Goal: Book appointment/travel/reservation

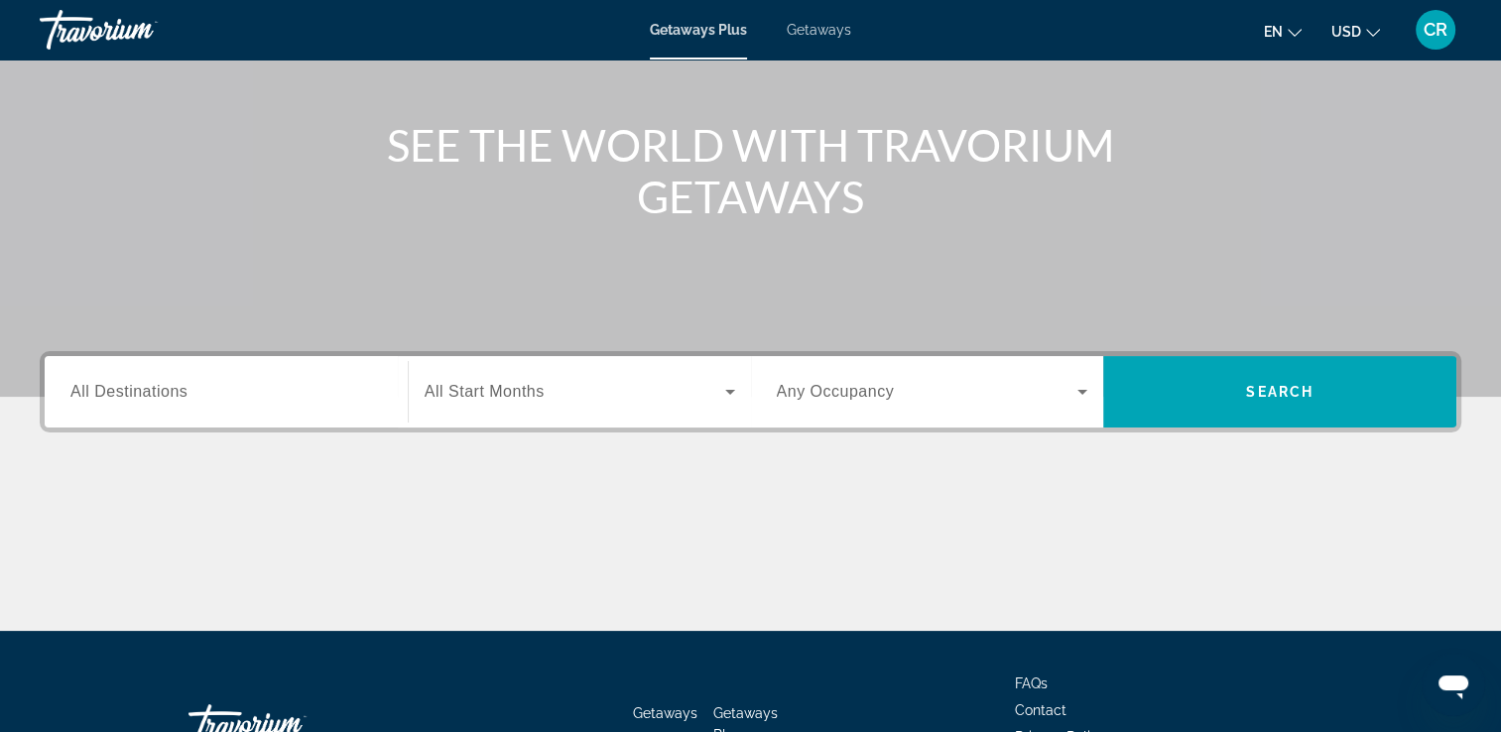
click at [210, 387] on input "Destination All Destinations" at bounding box center [225, 393] width 311 height 24
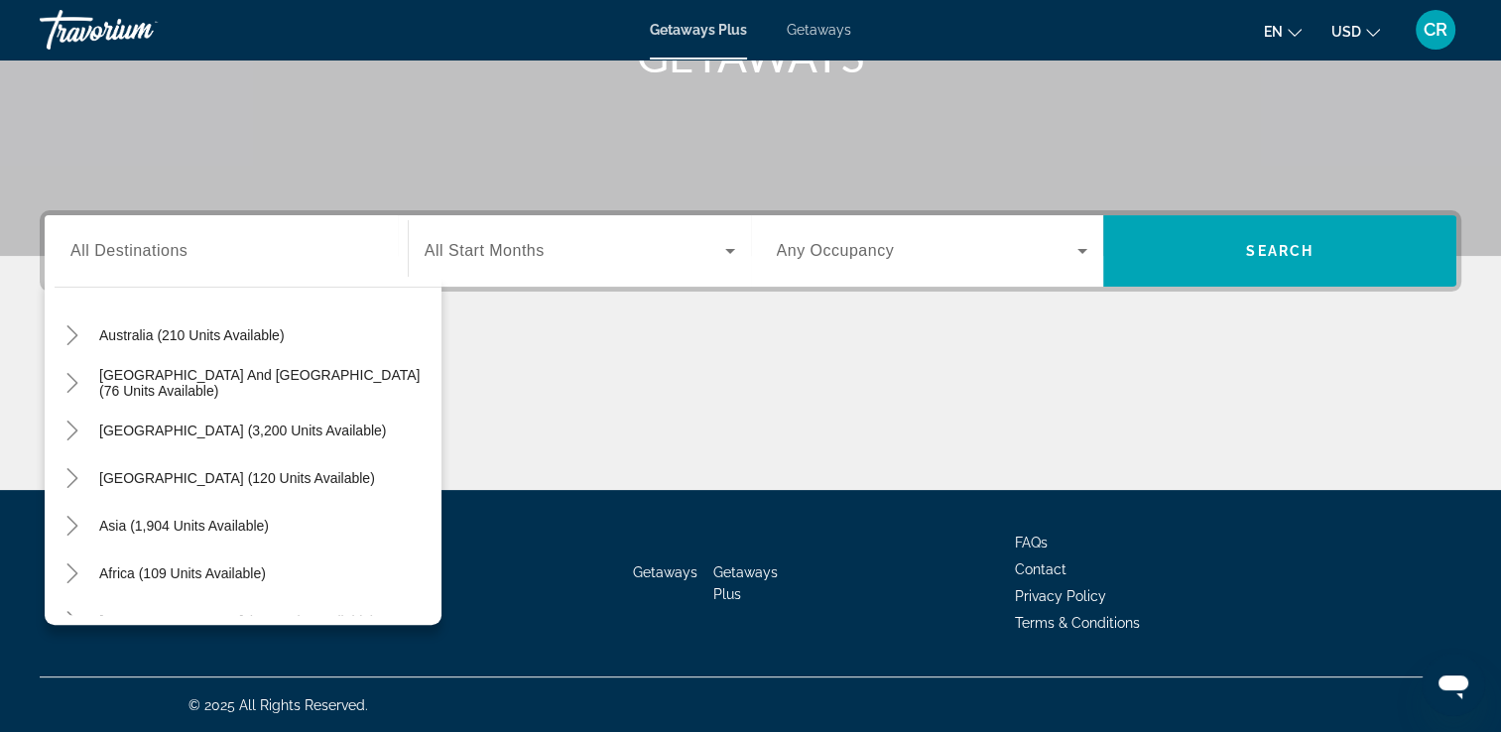
scroll to position [294, 0]
click at [279, 434] on span "[GEOGRAPHIC_DATA] (3,200 units available)" at bounding box center [242, 429] width 287 height 16
type input "**********"
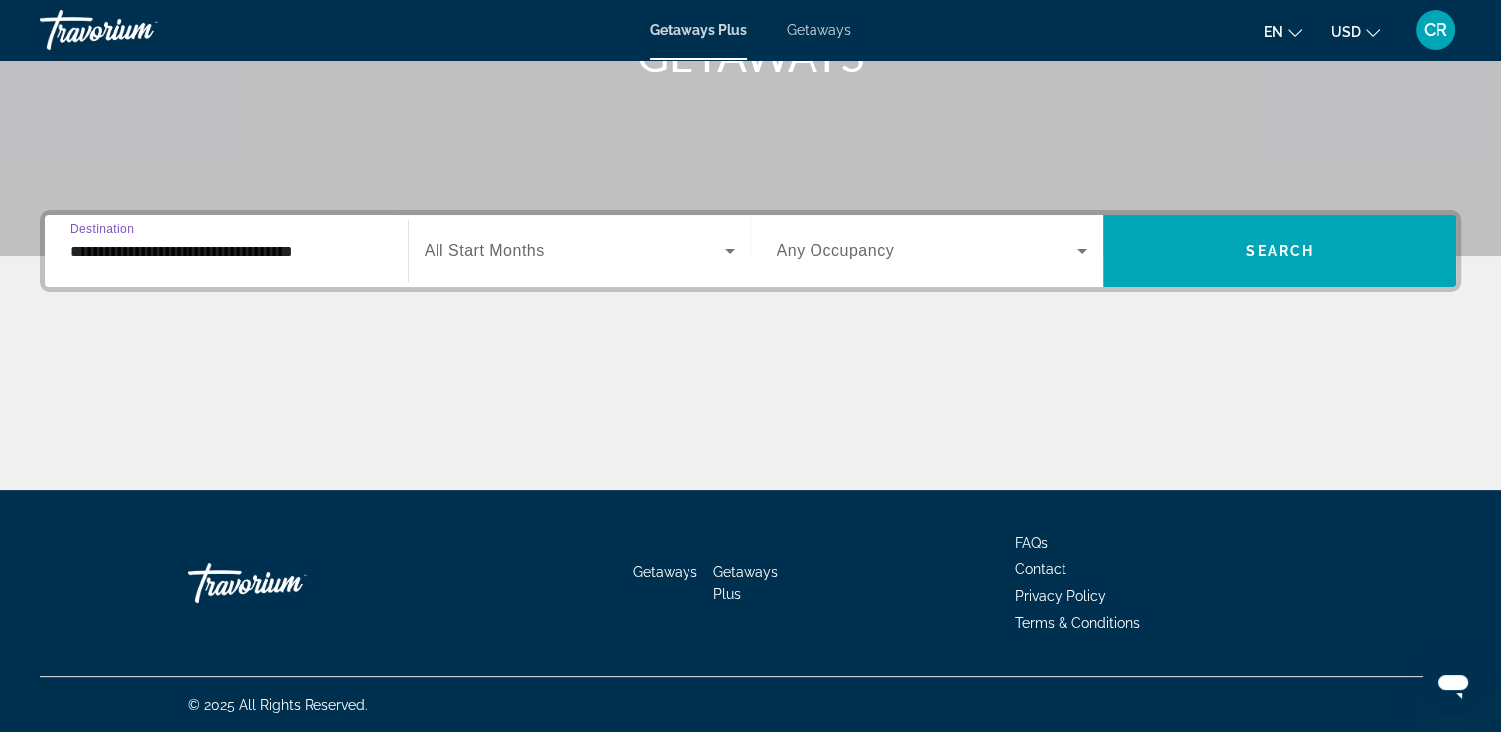
click at [568, 258] on span "Search widget" at bounding box center [574, 251] width 301 height 24
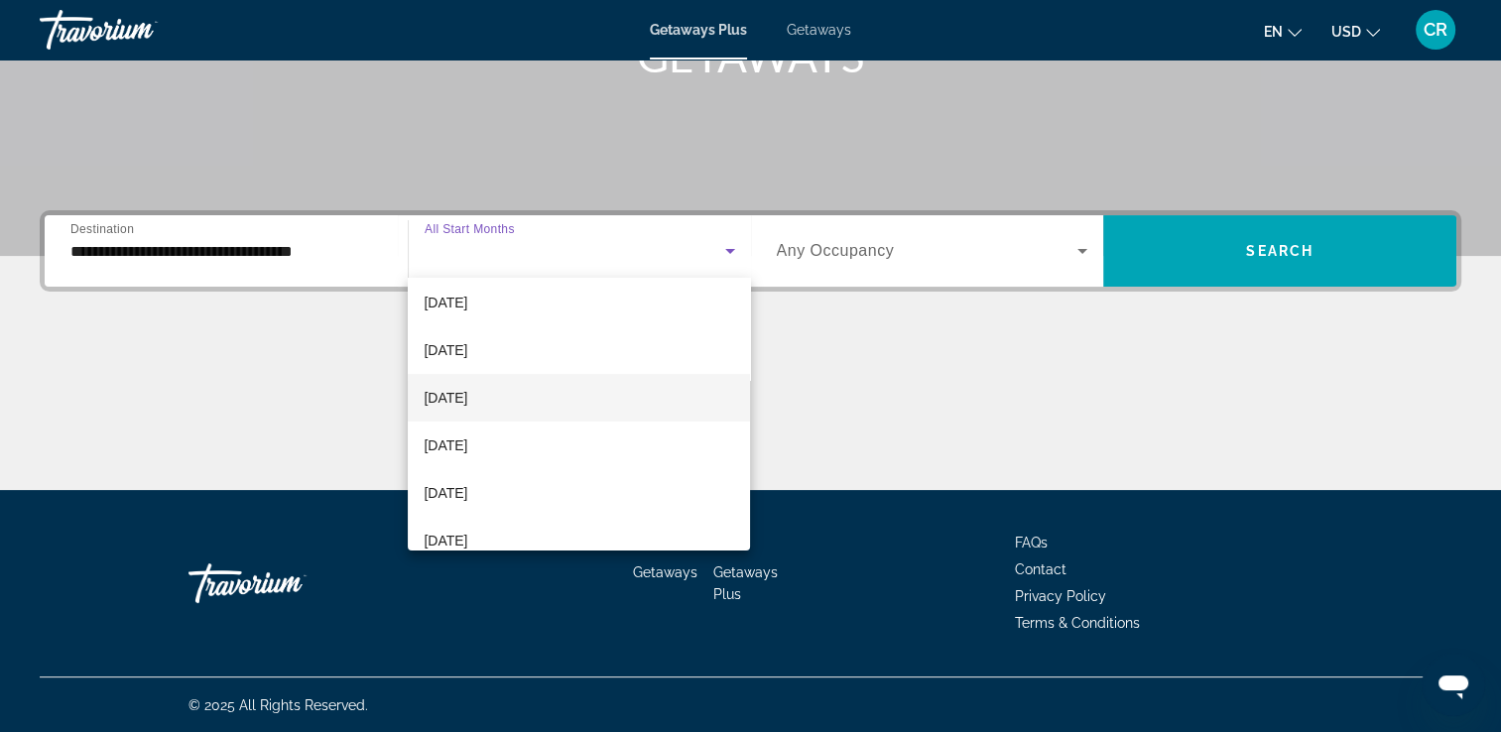
scroll to position [198, 0]
click at [540, 403] on mat-option "[DATE]" at bounding box center [579, 397] width 342 height 48
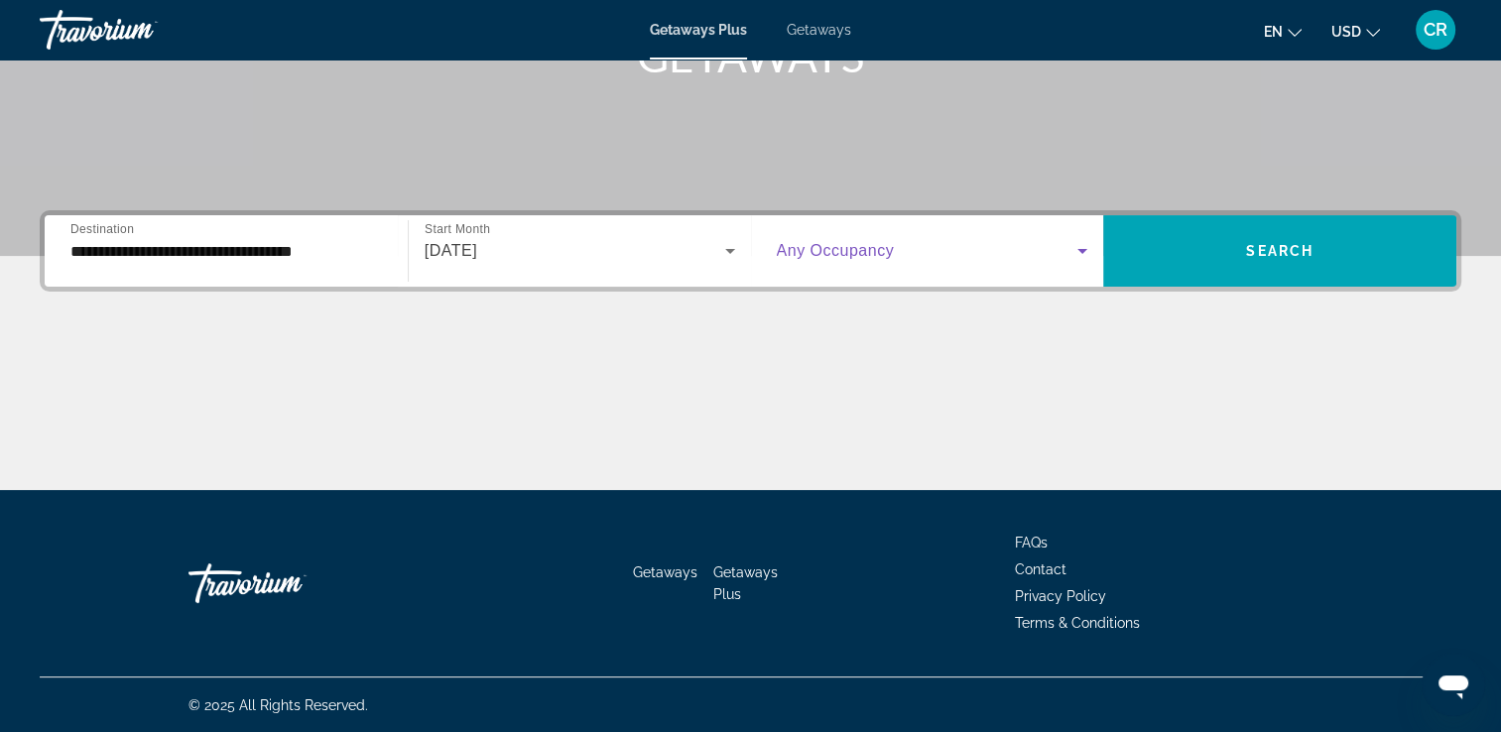
click at [965, 255] on span "Search widget" at bounding box center [928, 251] width 302 height 24
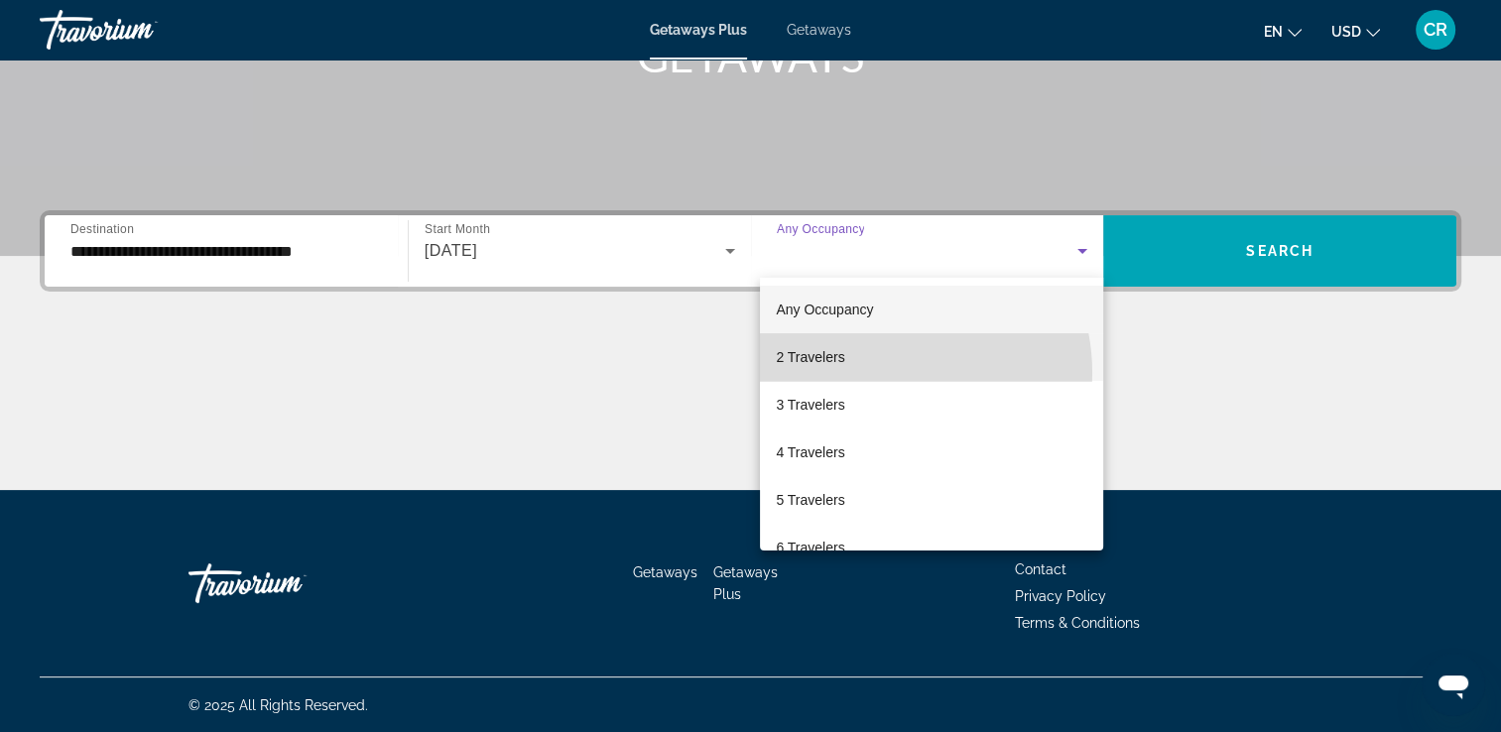
click at [882, 373] on mat-option "2 Travelers" at bounding box center [931, 357] width 343 height 48
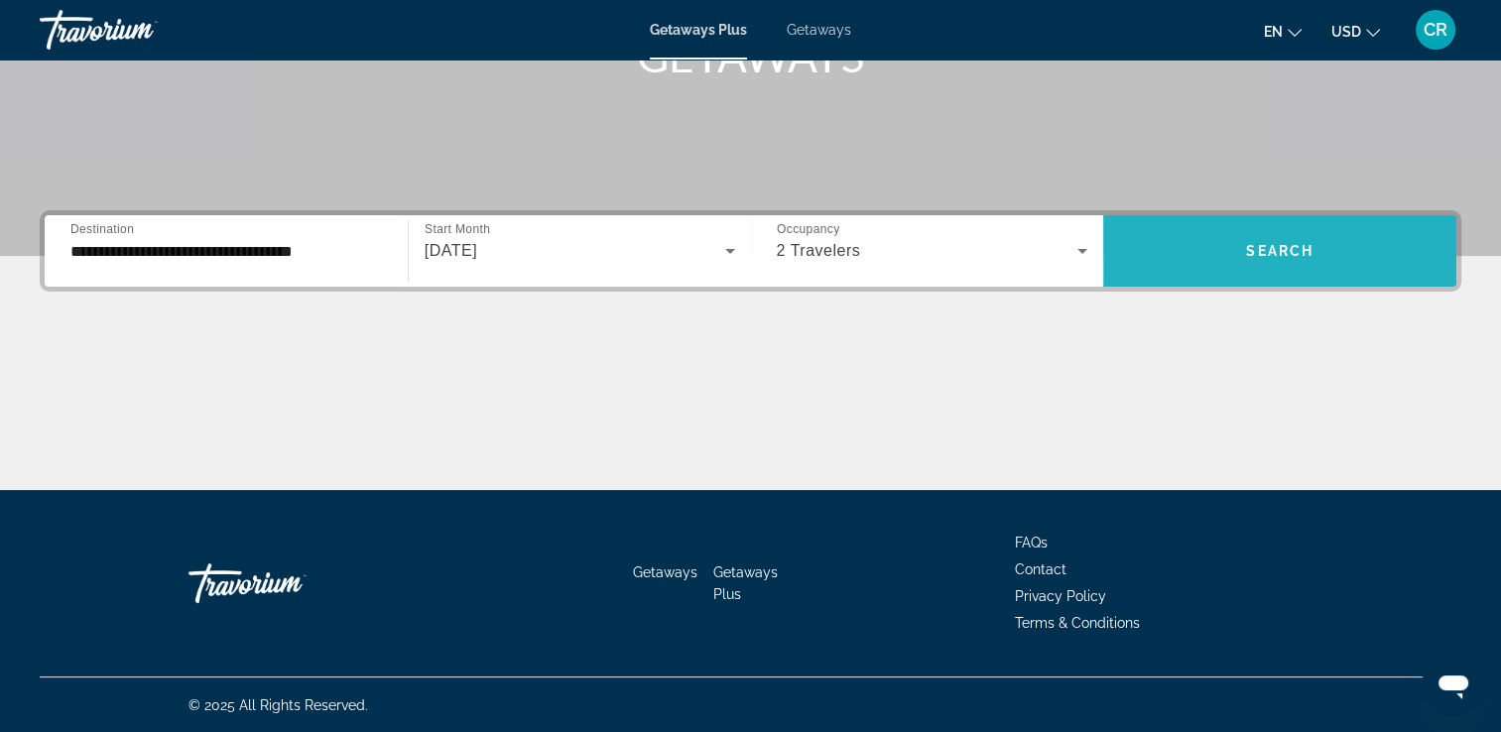
click at [1280, 250] on span "Search" at bounding box center [1279, 251] width 67 height 16
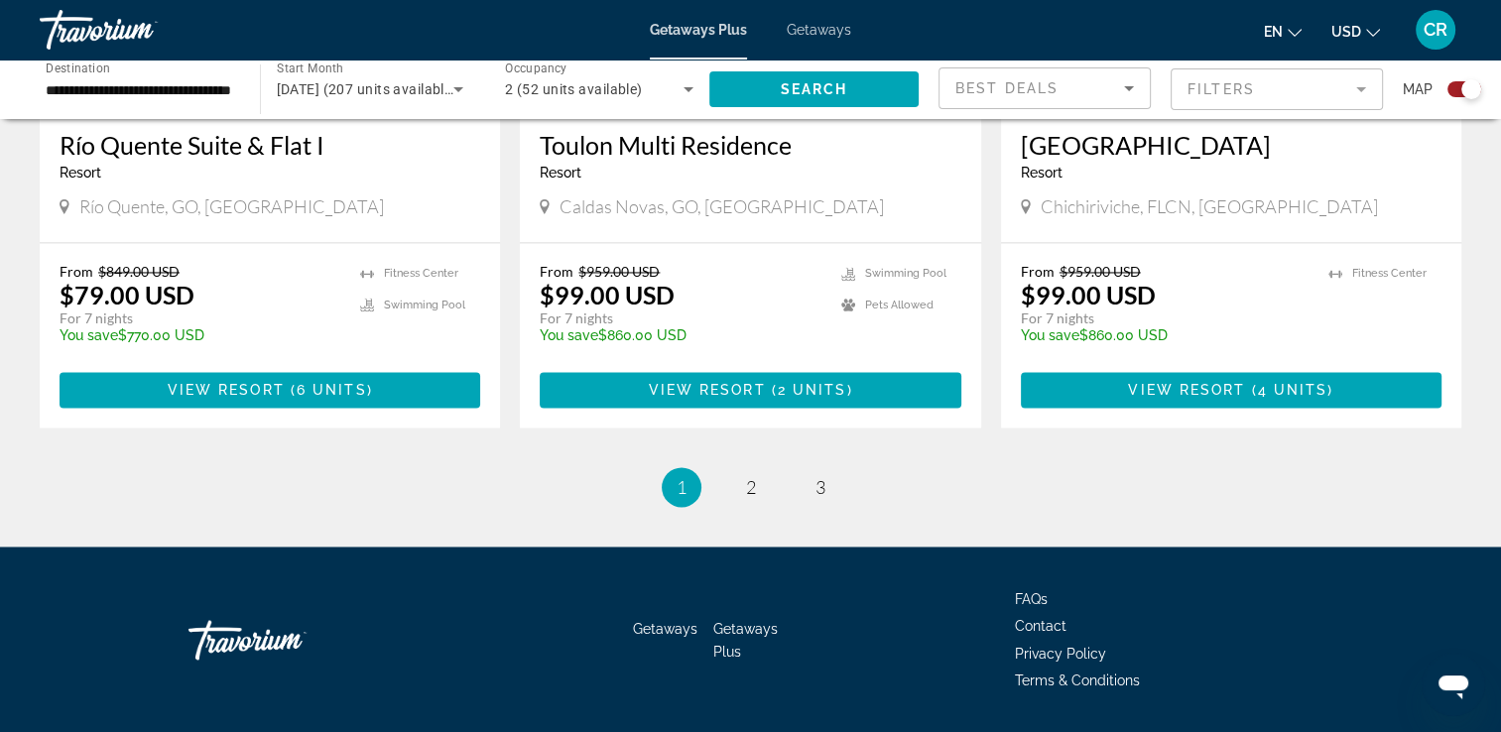
scroll to position [3120, 0]
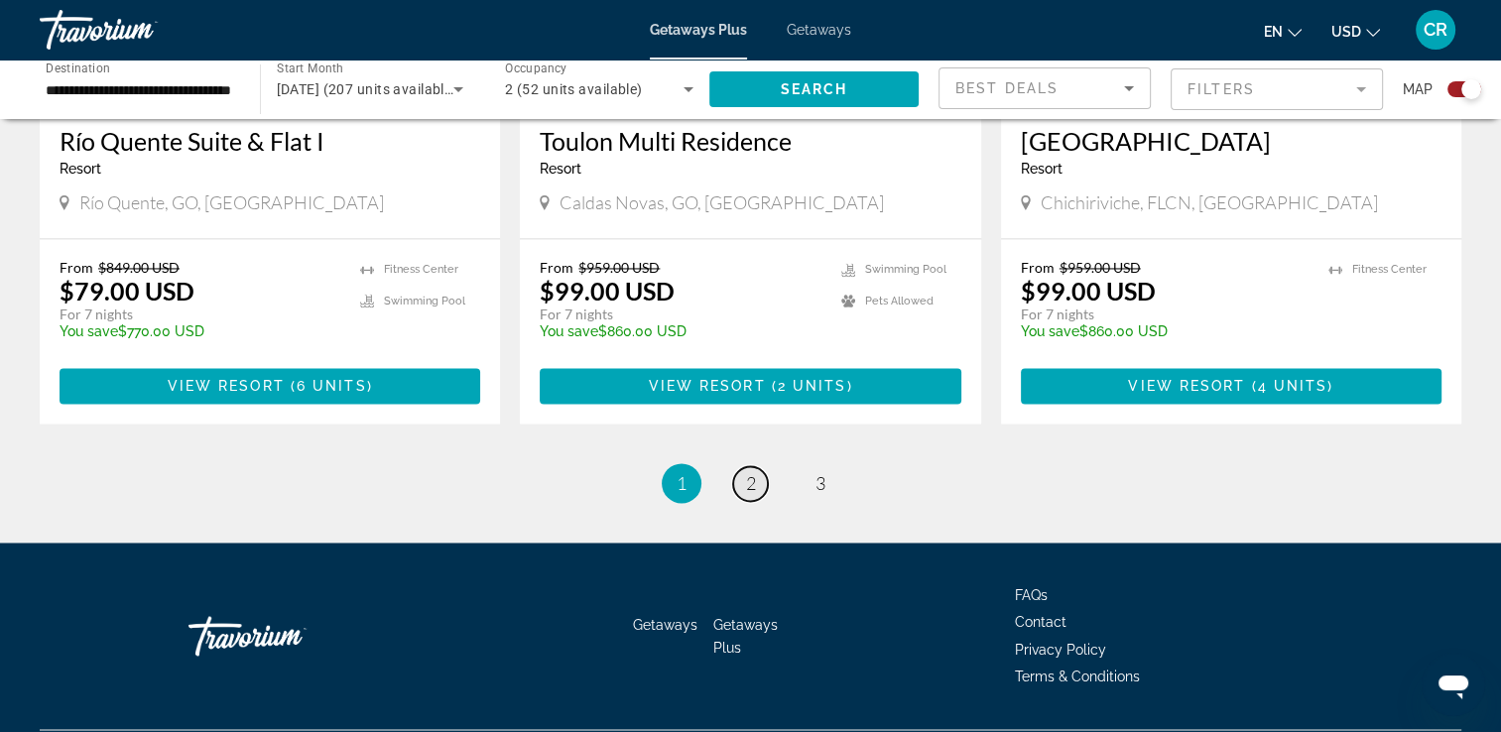
click at [750, 472] on span "2" at bounding box center [751, 483] width 10 height 22
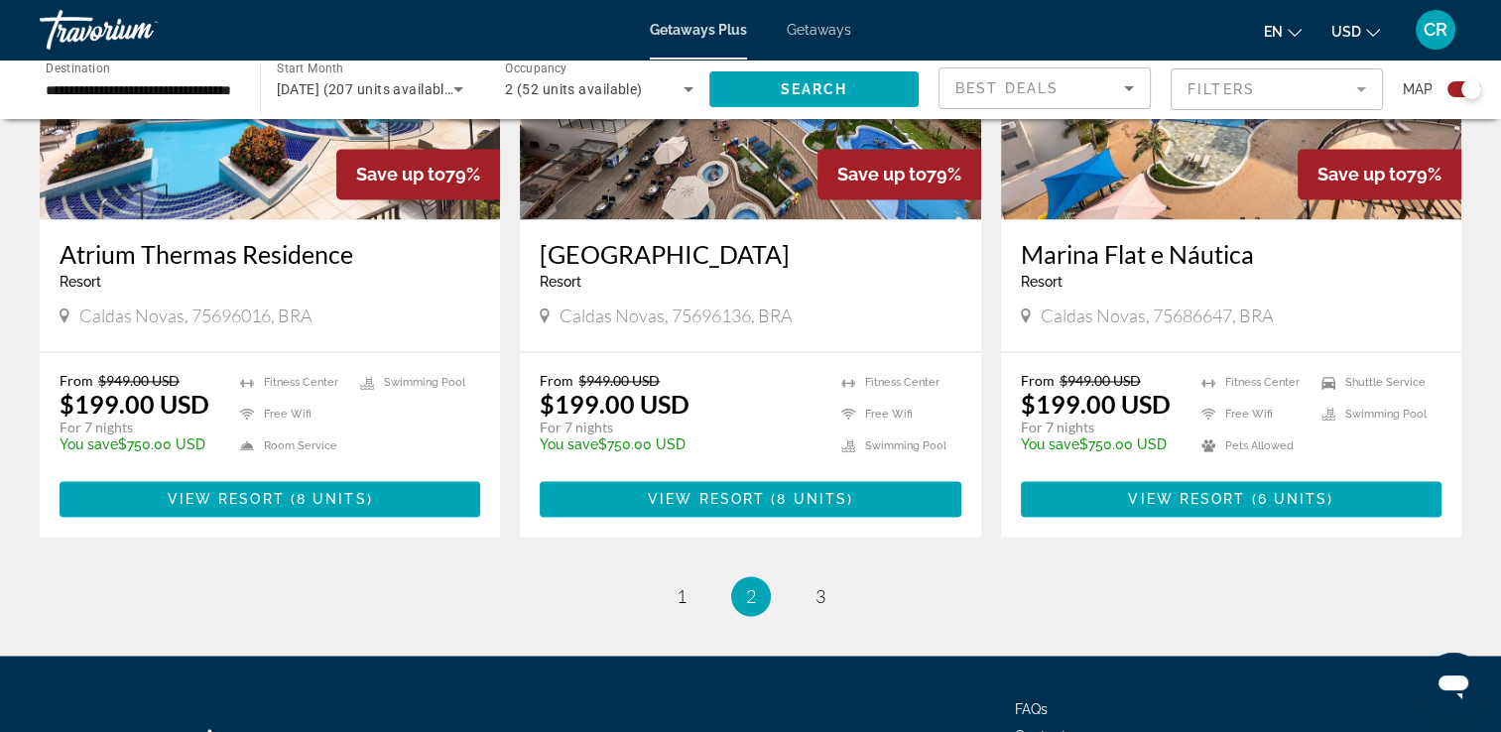
scroll to position [3075, 0]
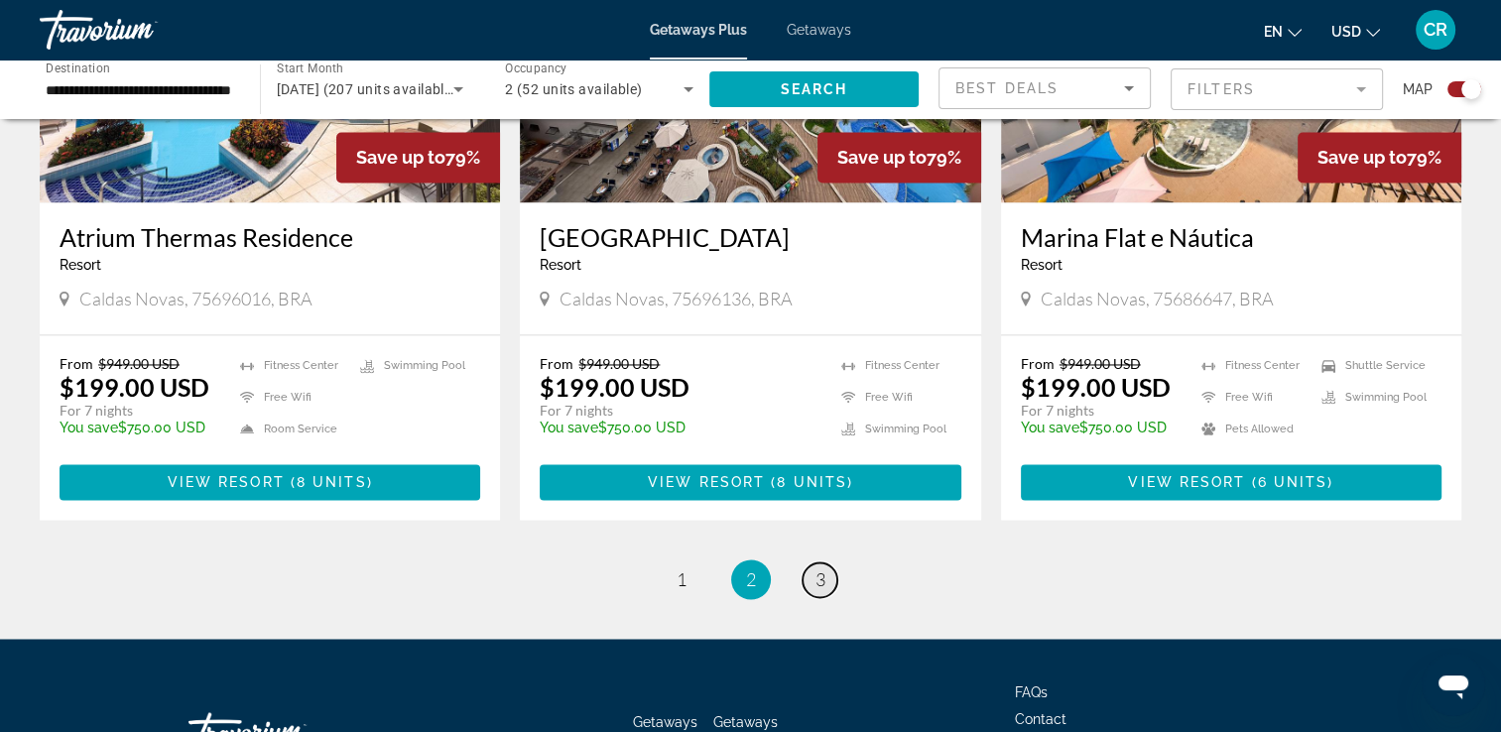
click at [819, 568] on span "3" at bounding box center [820, 579] width 10 height 22
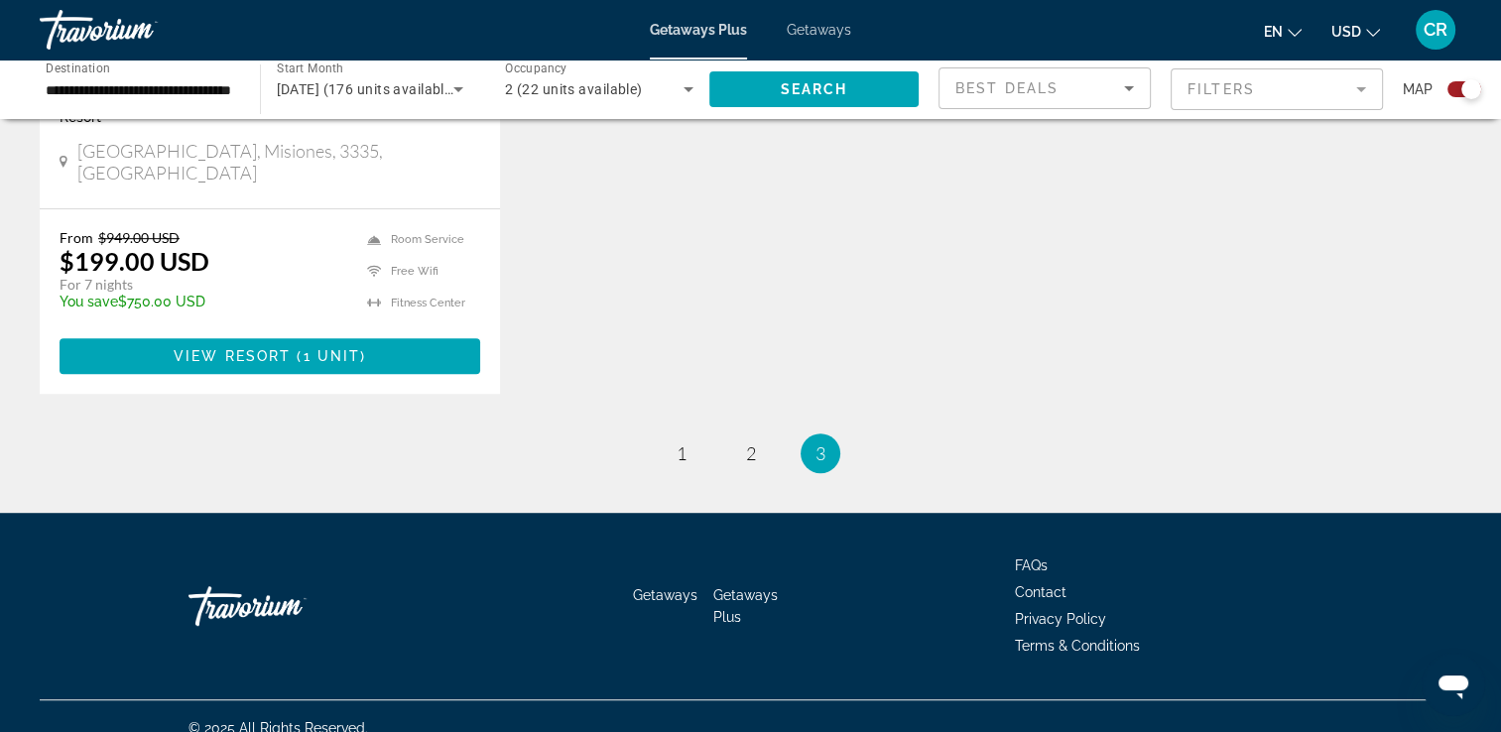
scroll to position [1067, 0]
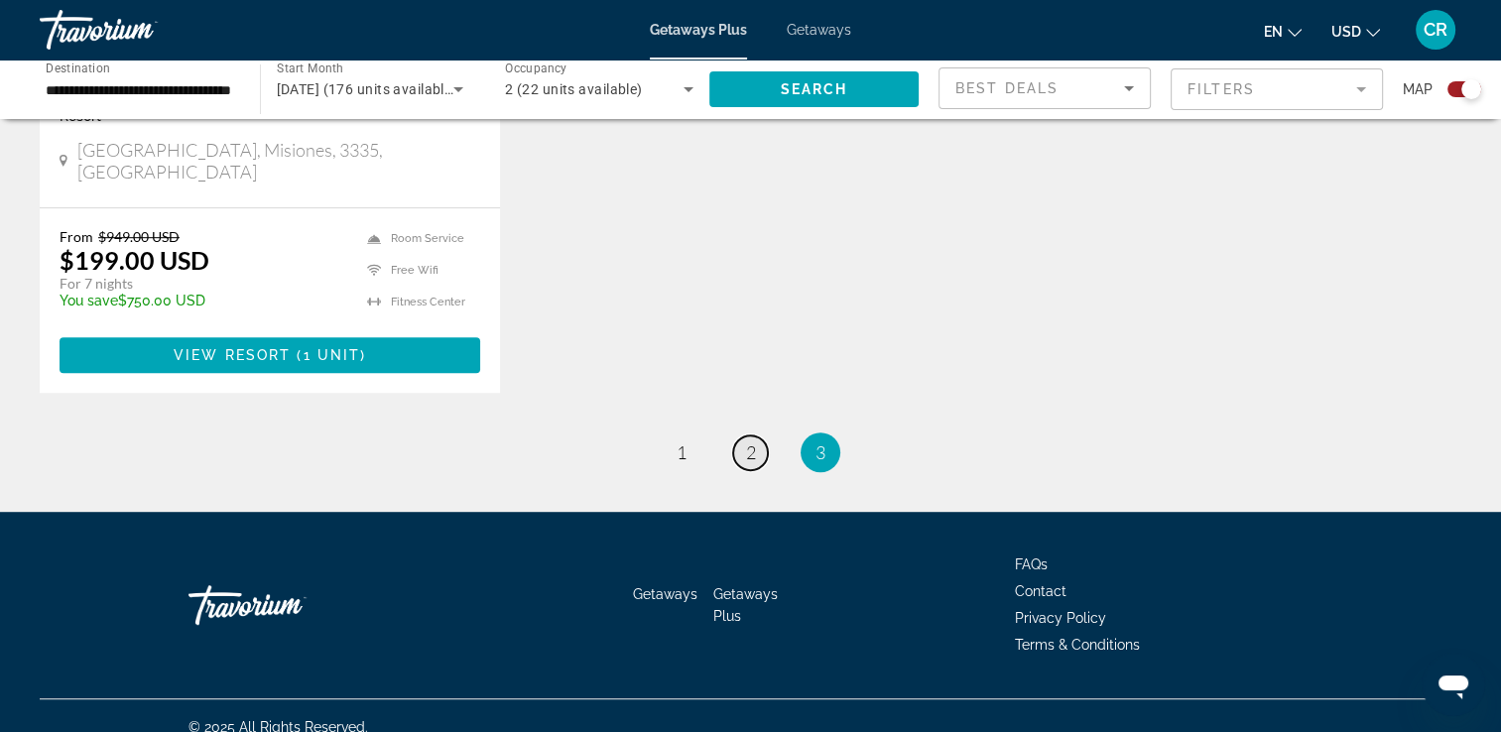
click at [752, 441] on span "2" at bounding box center [751, 452] width 10 height 22
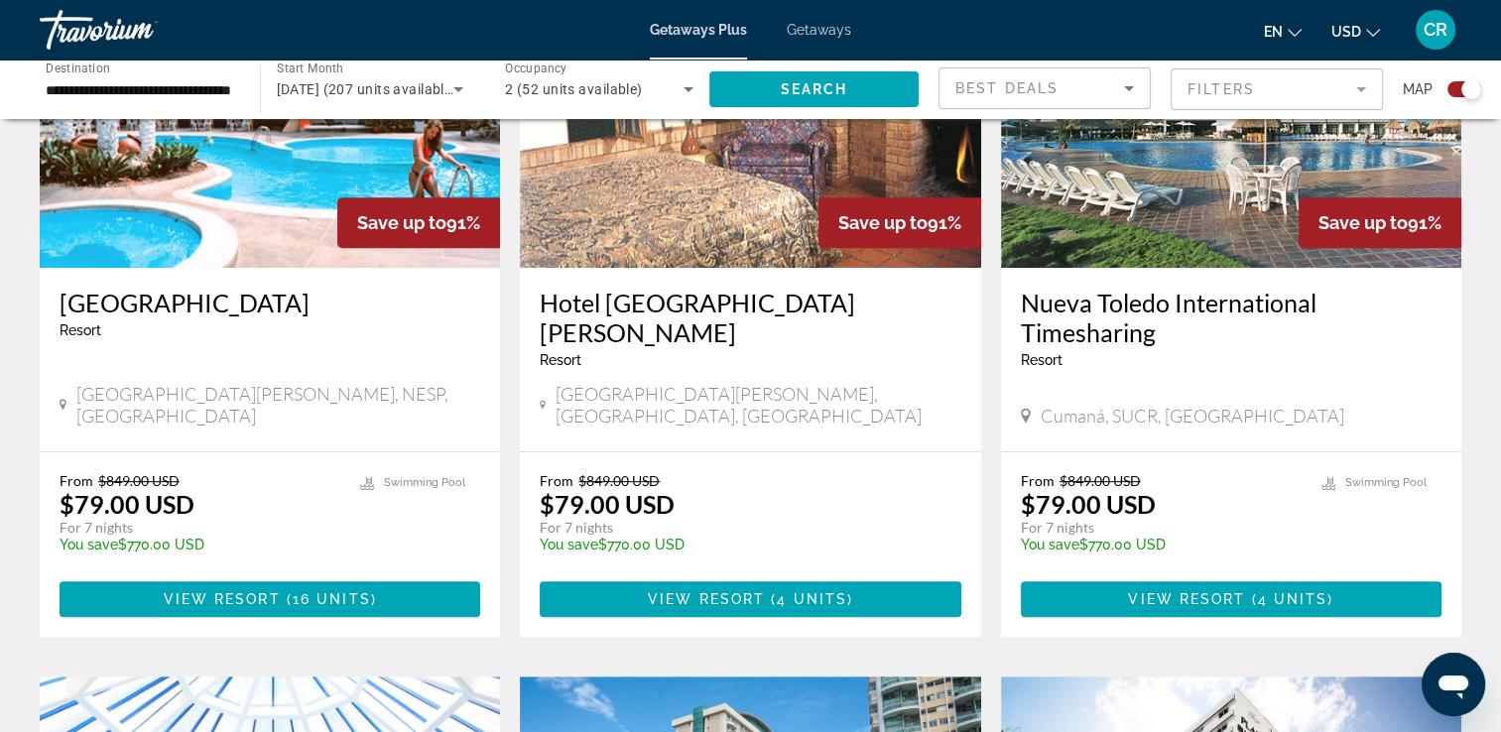
scroll to position [893, 0]
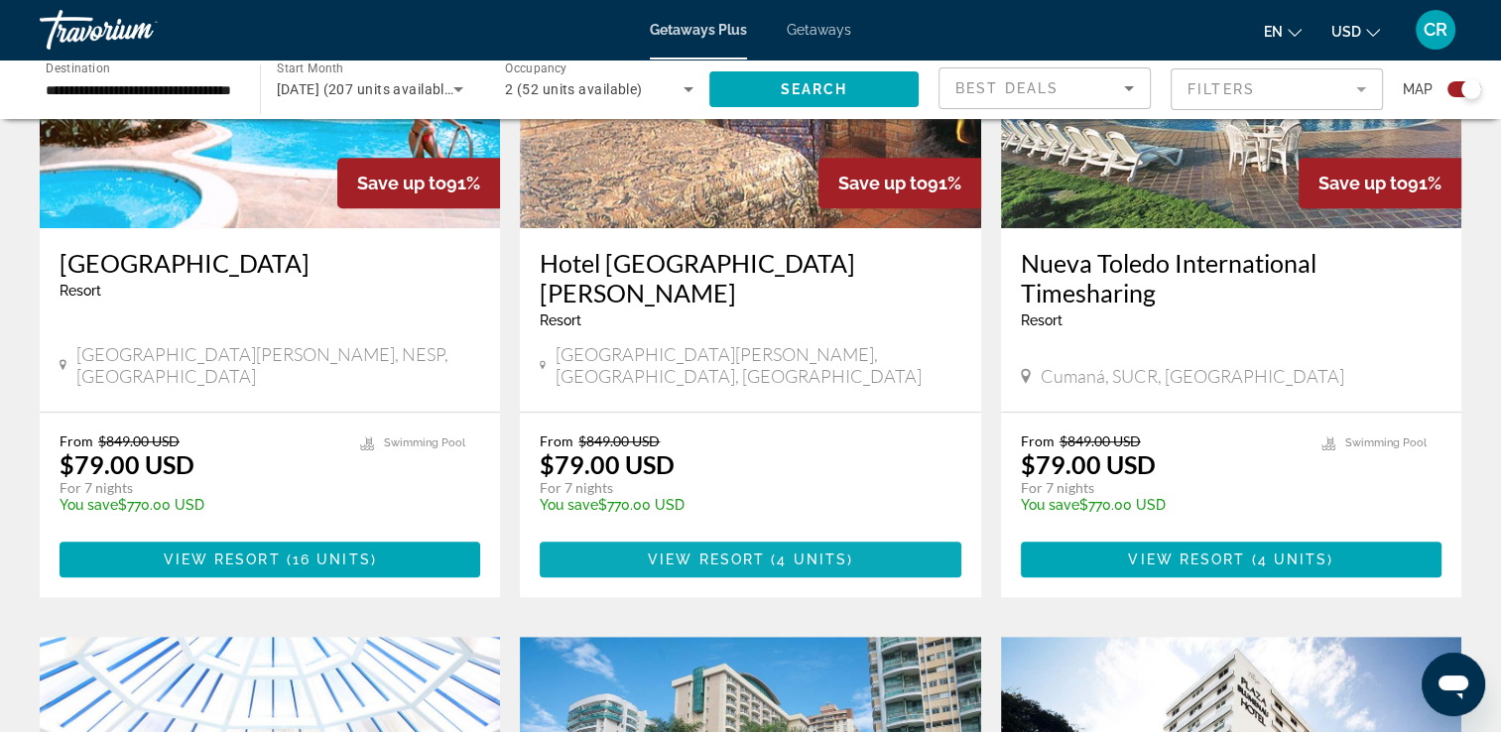
click at [745, 551] on span "View Resort" at bounding box center [706, 559] width 117 height 16
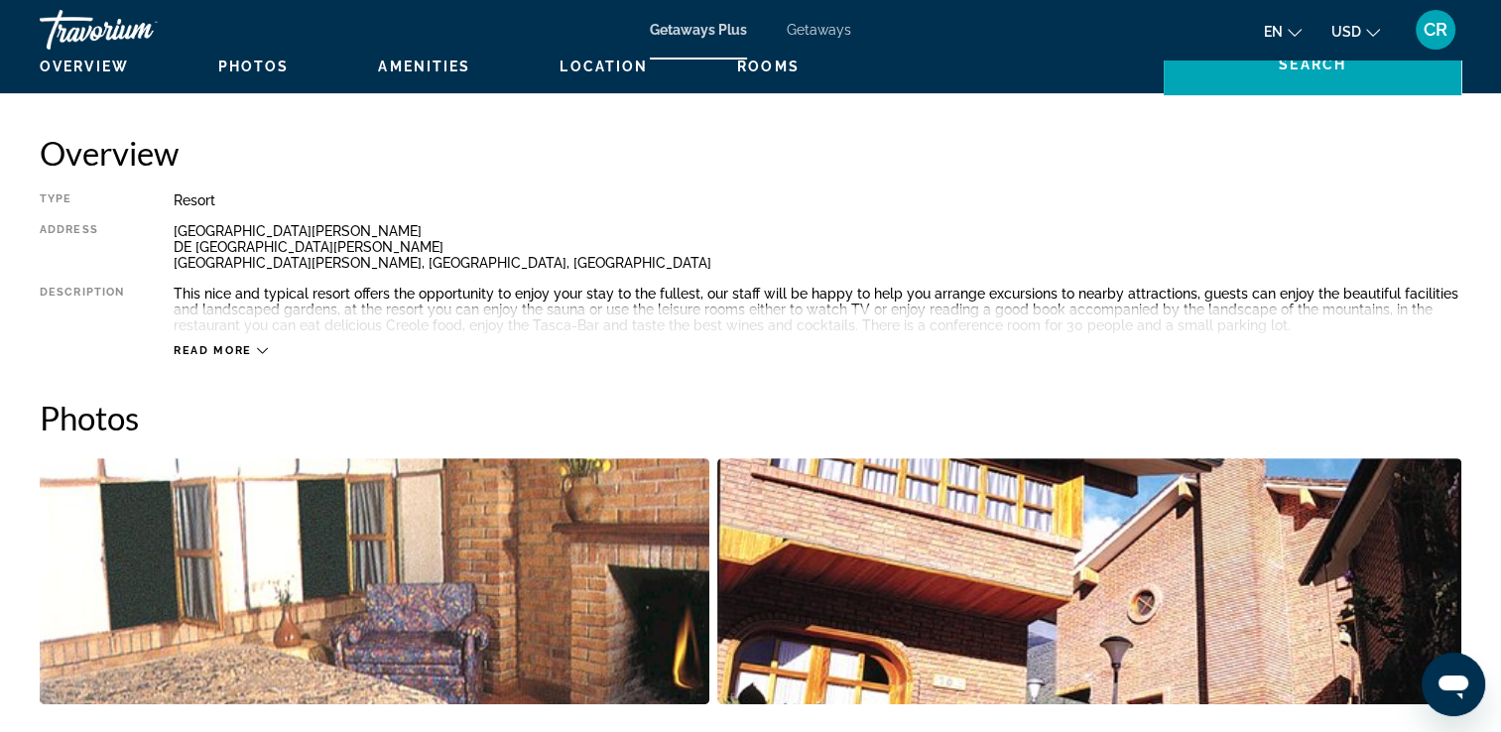
scroll to position [694, 0]
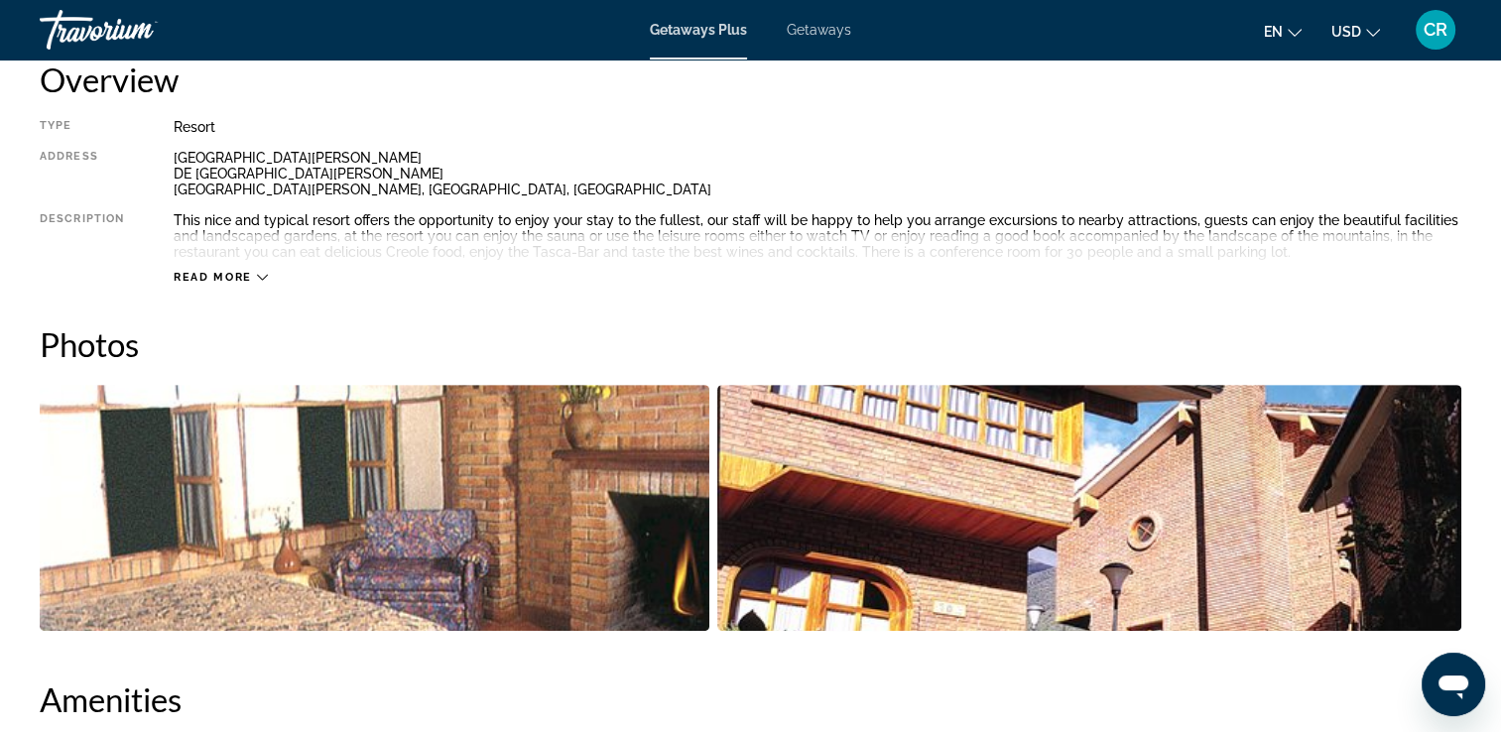
click at [233, 278] on span "Read more" at bounding box center [213, 277] width 78 height 13
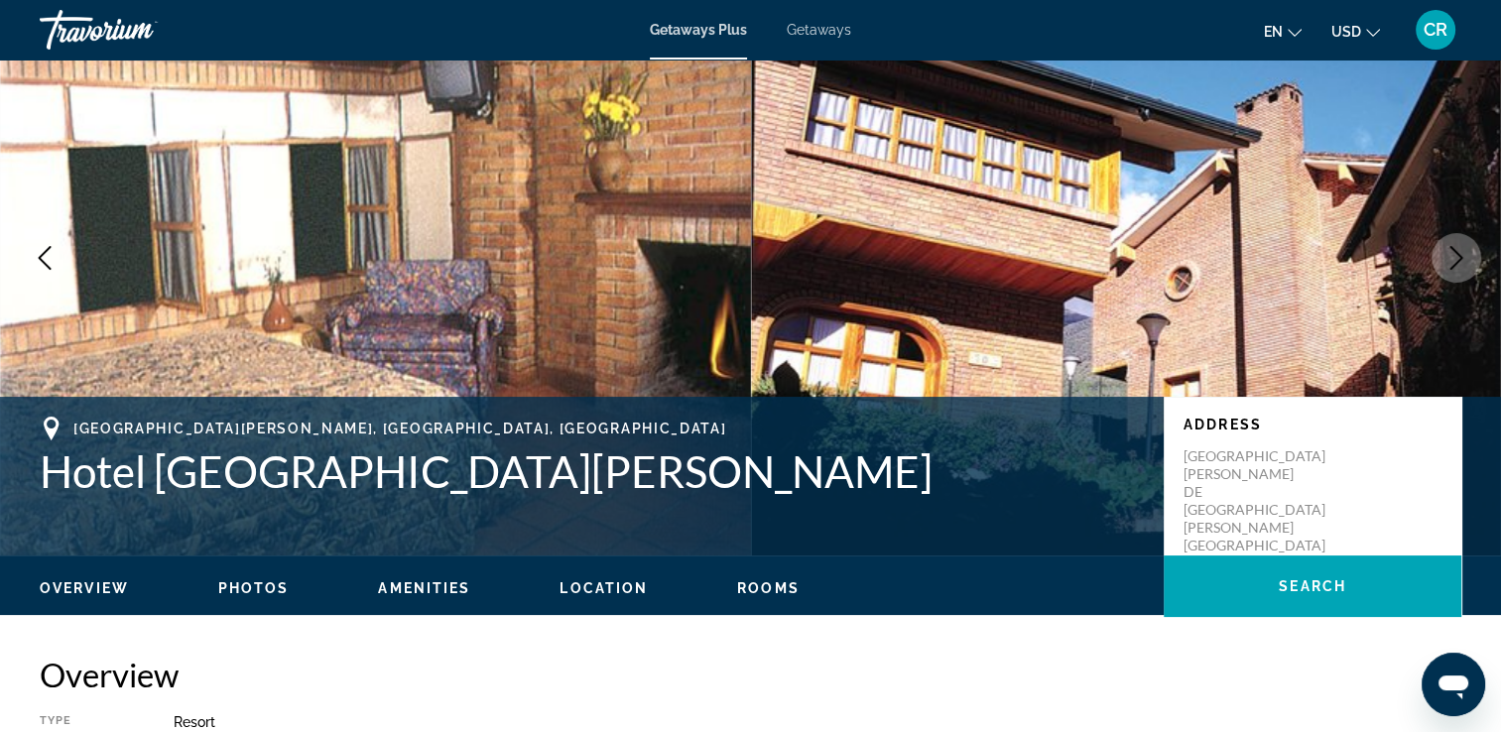
scroll to position [0, 0]
